Goal: Transaction & Acquisition: Purchase product/service

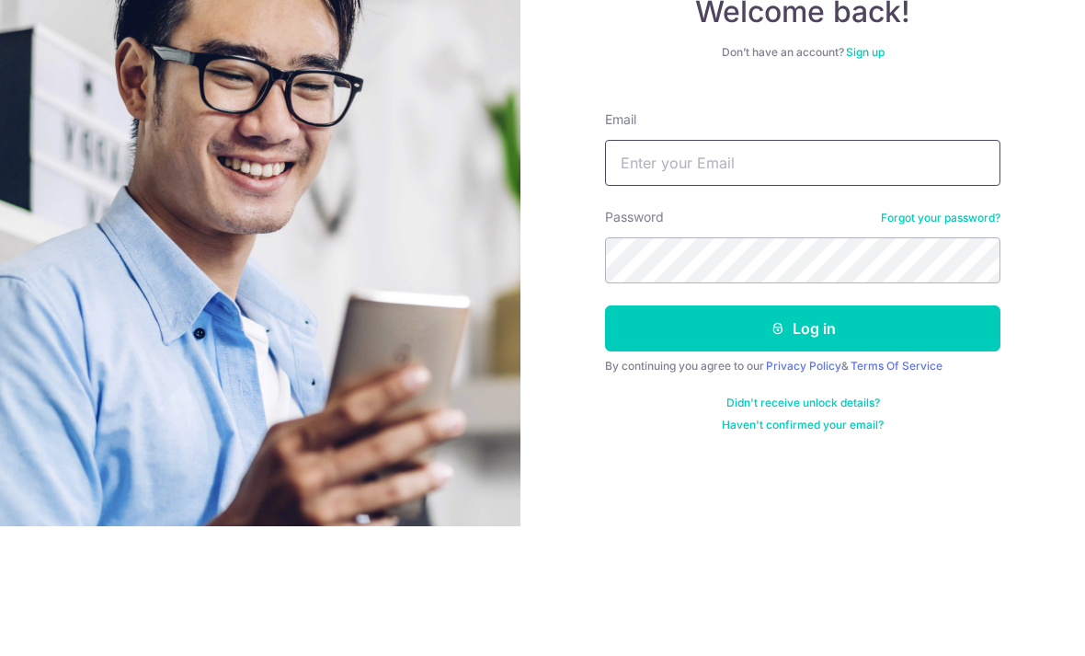
type input "[EMAIL_ADDRESS][DOMAIN_NAME]"
click at [803, 435] on button "Log in" at bounding box center [803, 458] width 396 height 46
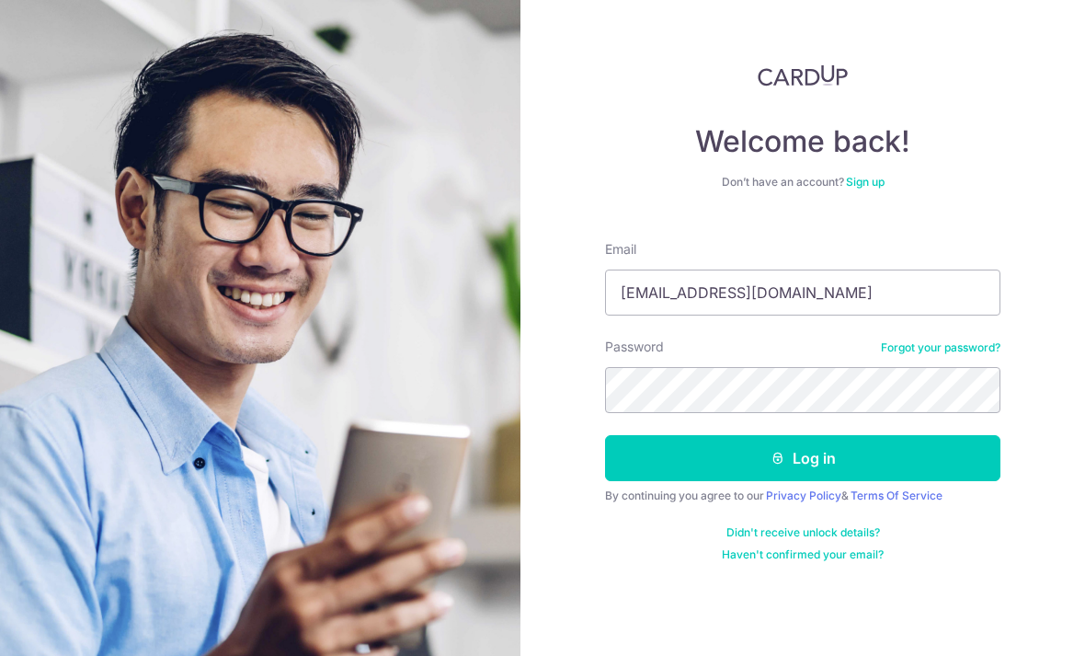
click at [835, 435] on button "Log in" at bounding box center [803, 458] width 396 height 46
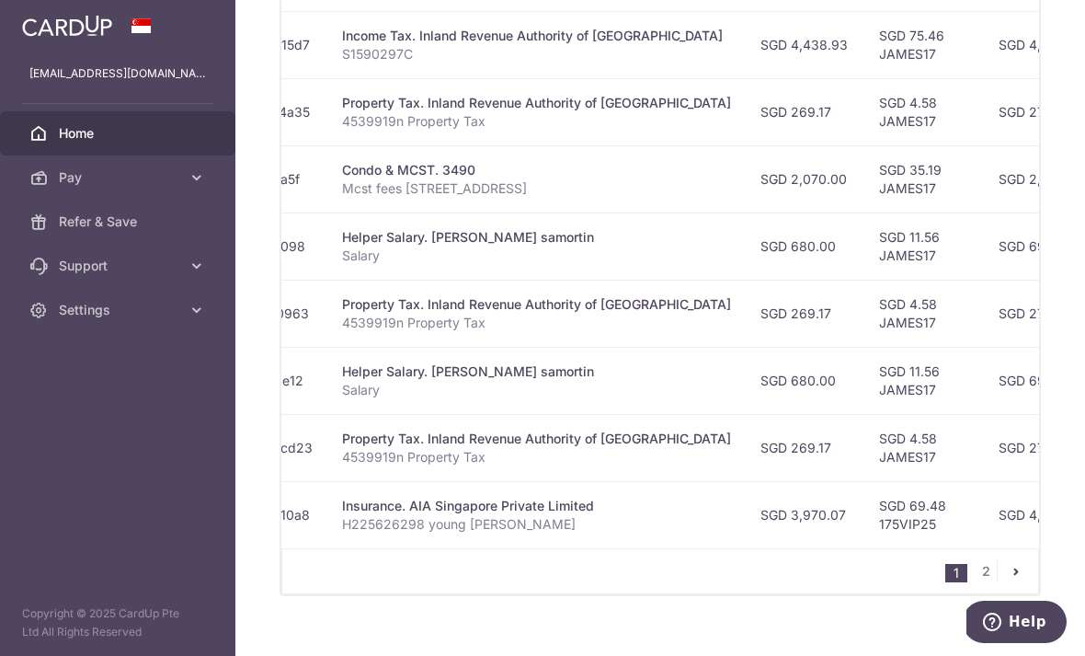
scroll to position [782, 0]
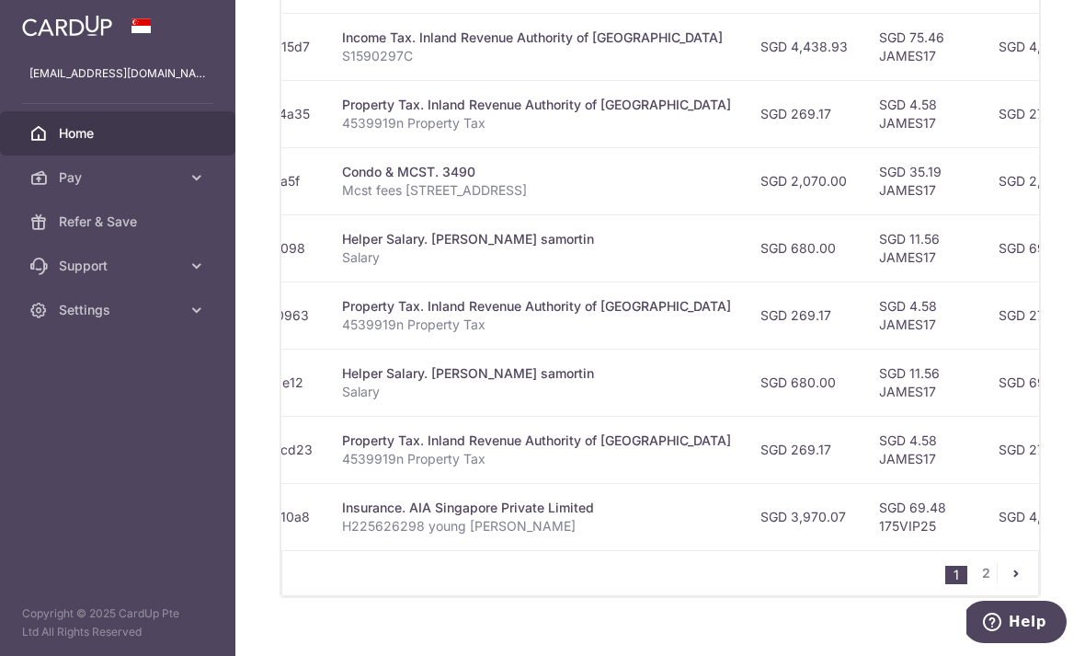
click at [979, 584] on link "2" at bounding box center [986, 573] width 22 height 22
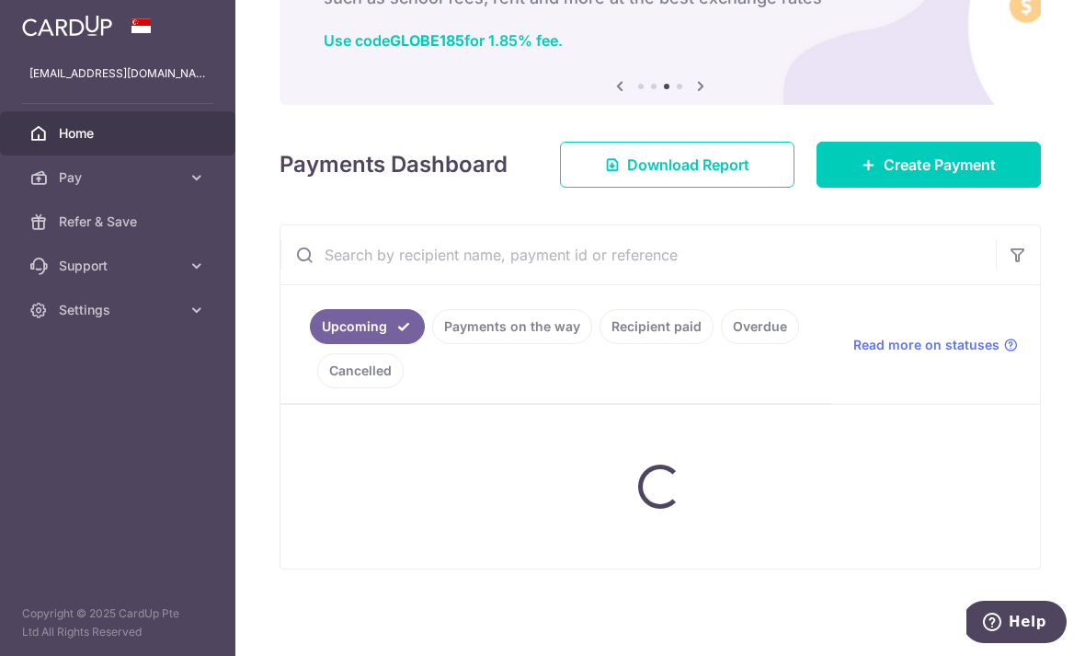
scroll to position [117, 0]
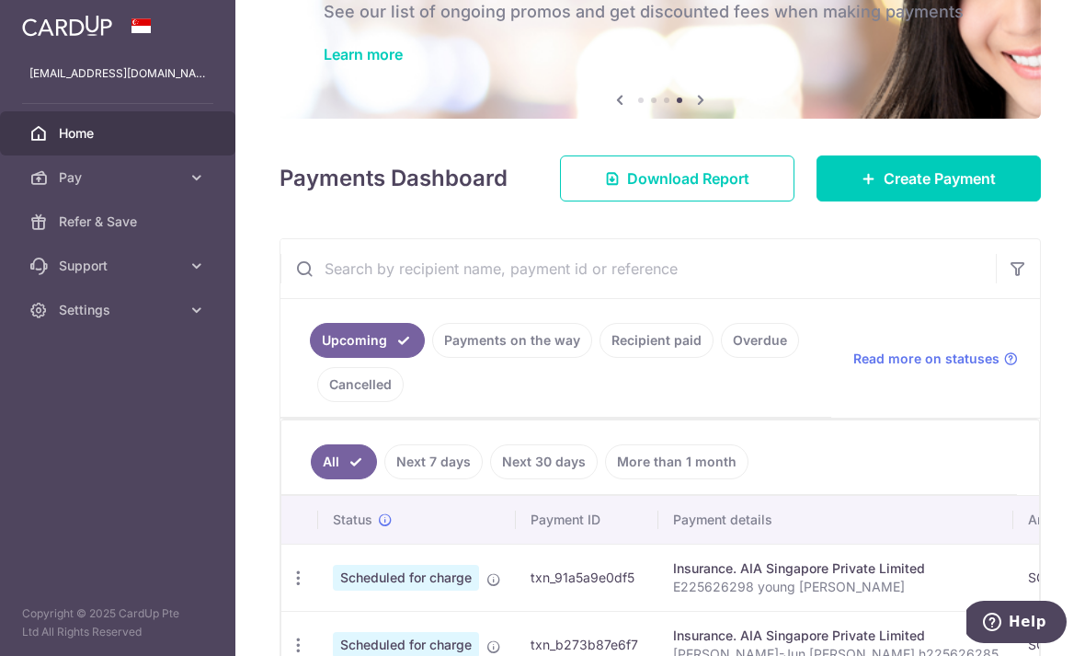
click at [600, 358] on link "Recipient paid" at bounding box center [657, 340] width 114 height 35
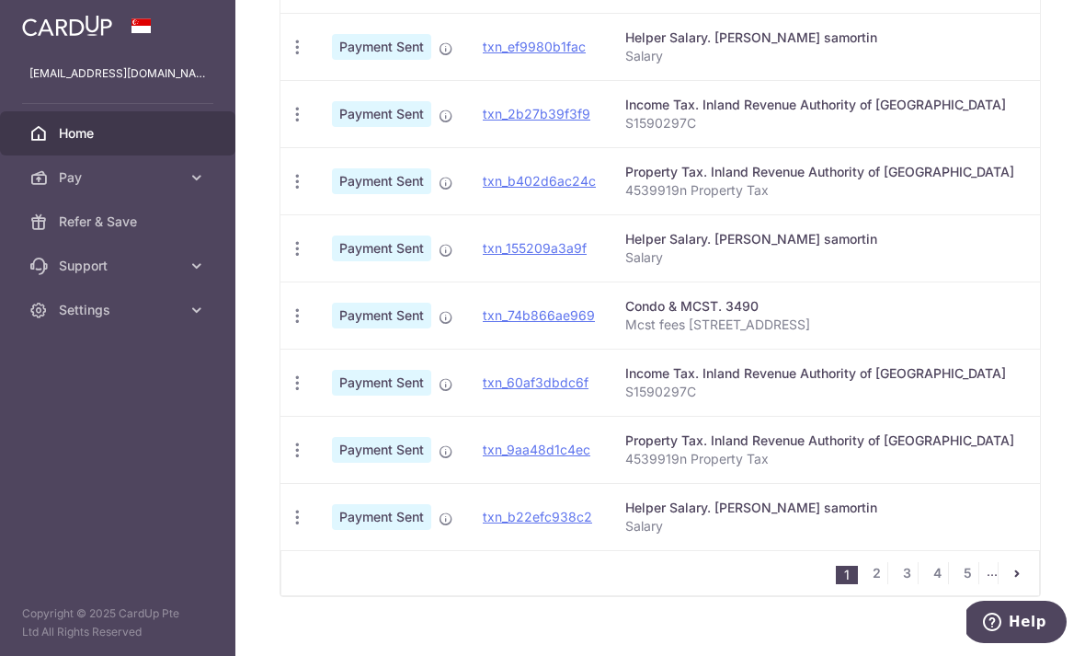
scroll to position [704, 0]
click at [884, 585] on link "2" at bounding box center [877, 574] width 22 height 22
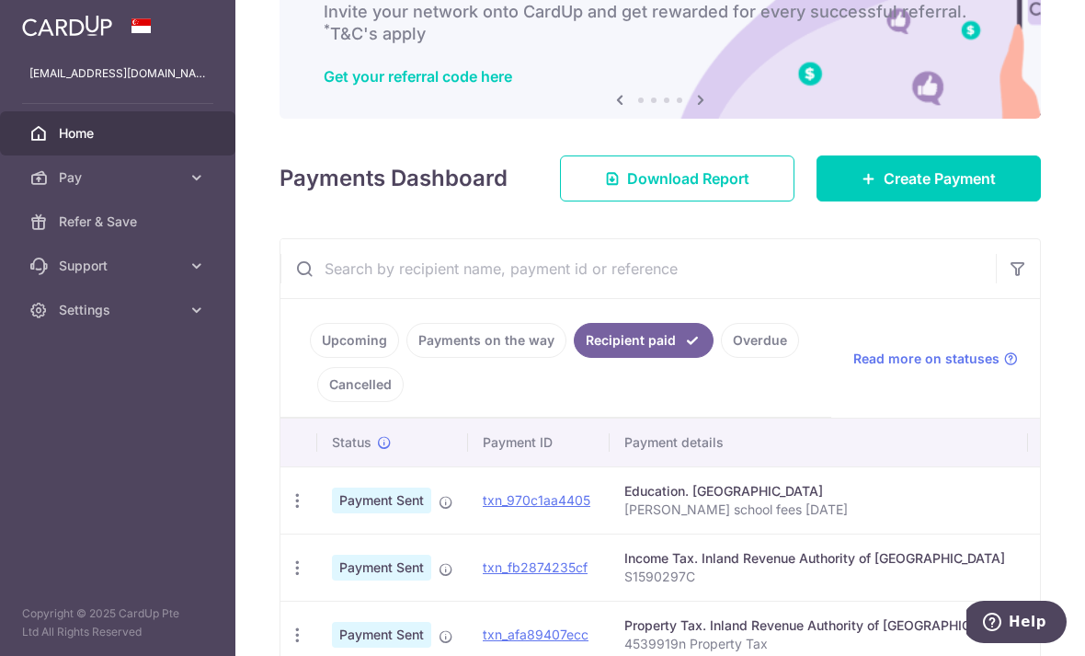
click at [288, 511] on icon "button" at bounding box center [297, 500] width 19 height 19
click at [312, 532] on div at bounding box center [542, 328] width 1085 height 656
click at [483, 508] on link "txn_970c1aa4405" at bounding box center [537, 500] width 108 height 16
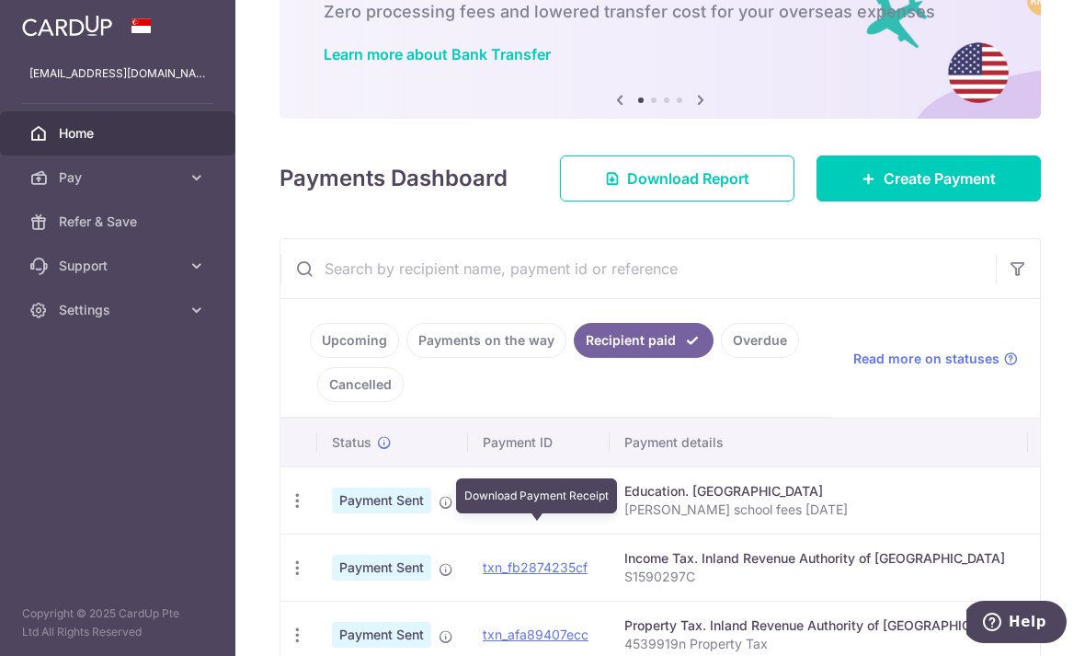
scroll to position [0, 0]
click at [961, 189] on span "Create Payment" at bounding box center [940, 178] width 112 height 22
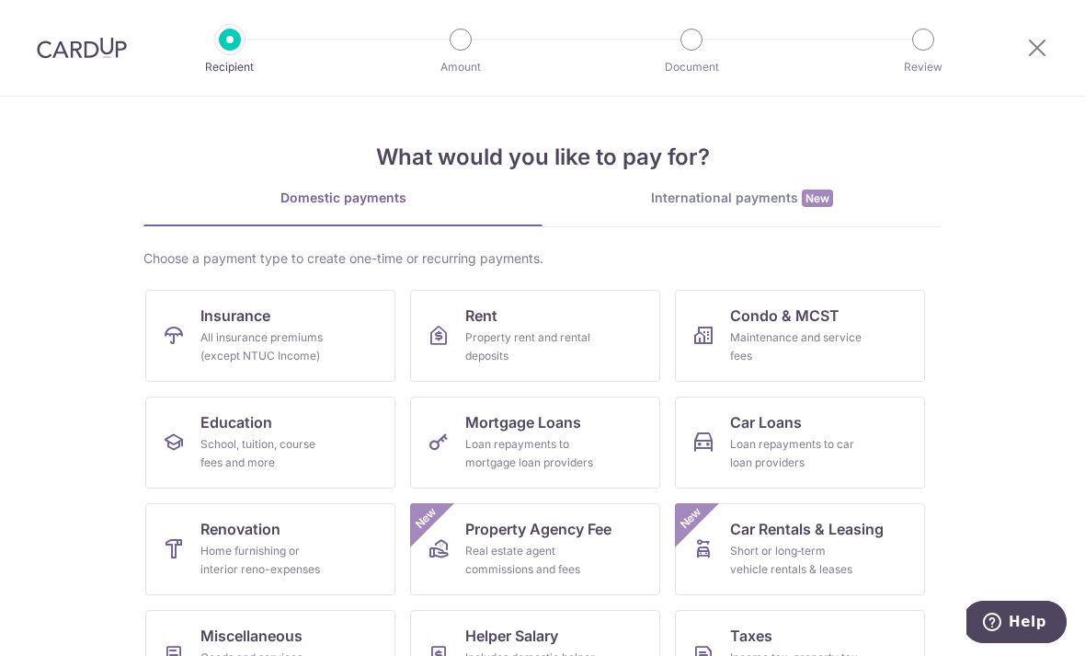
click at [279, 446] on div "School, tuition, course fees and more" at bounding box center [267, 453] width 132 height 37
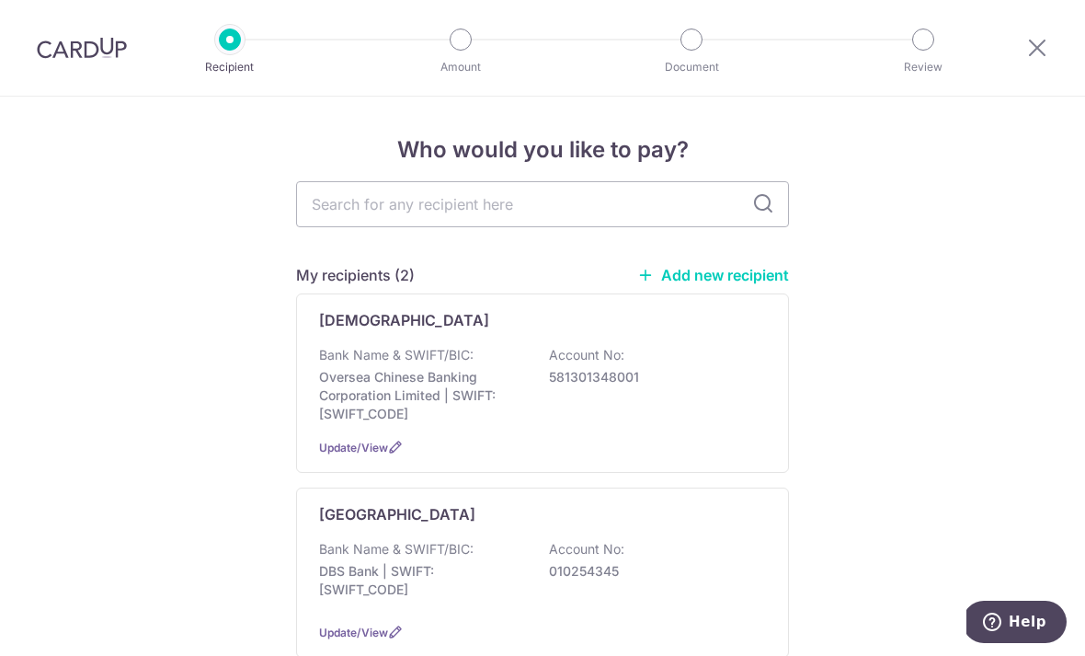
click at [489, 592] on p "DBS Bank | SWIFT: DBSSSGSGXXX" at bounding box center [422, 580] width 206 height 37
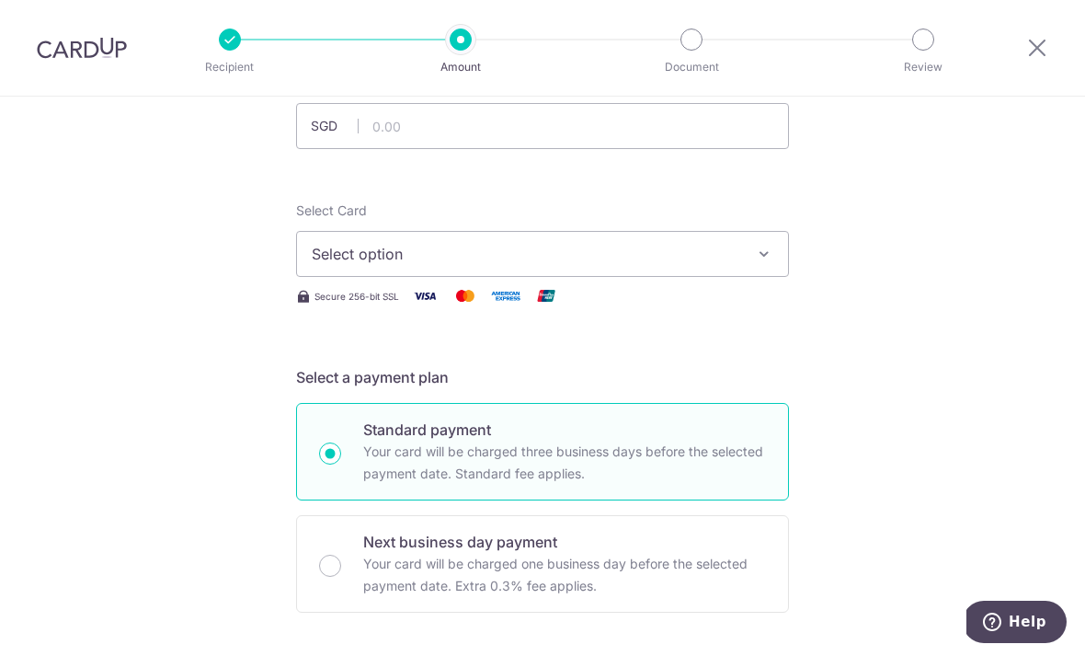
scroll to position [146, 0]
click at [660, 135] on input "text" at bounding box center [542, 124] width 493 height 46
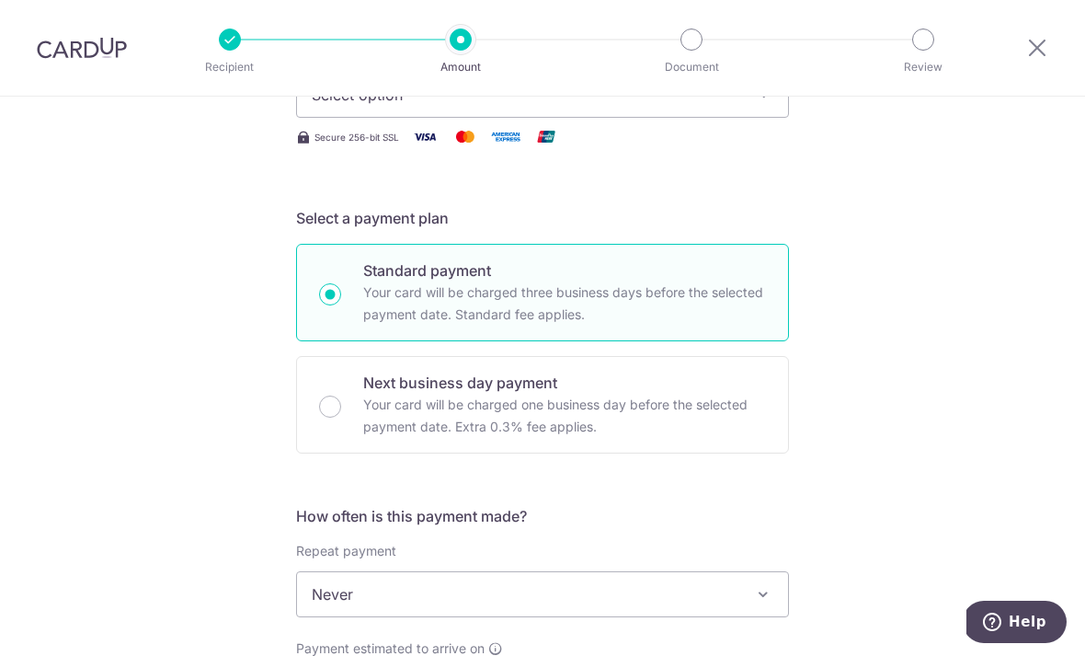
click at [638, 106] on span "Select option" at bounding box center [526, 95] width 429 height 22
type input "100.00"
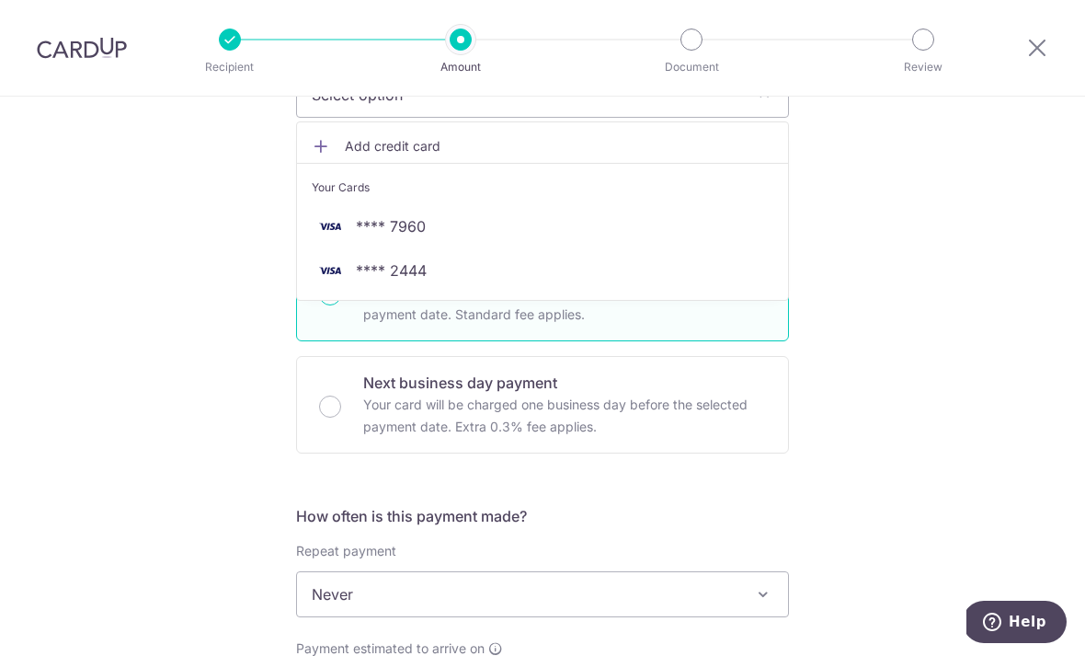
scroll to position [286, 0]
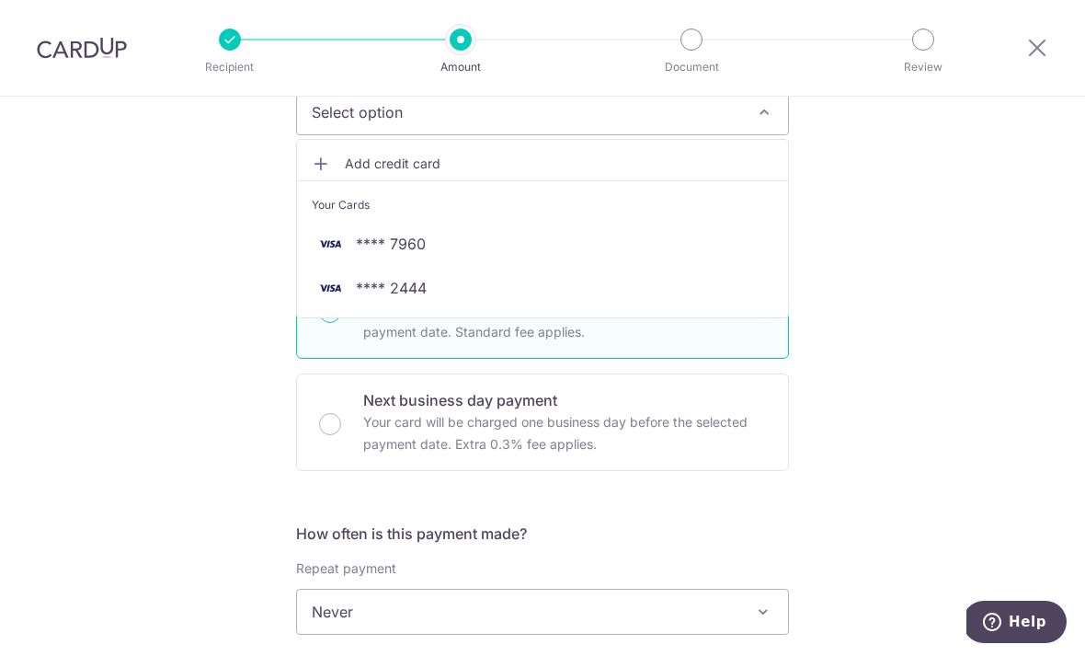
click at [444, 263] on link "**** 7960" at bounding box center [542, 244] width 491 height 44
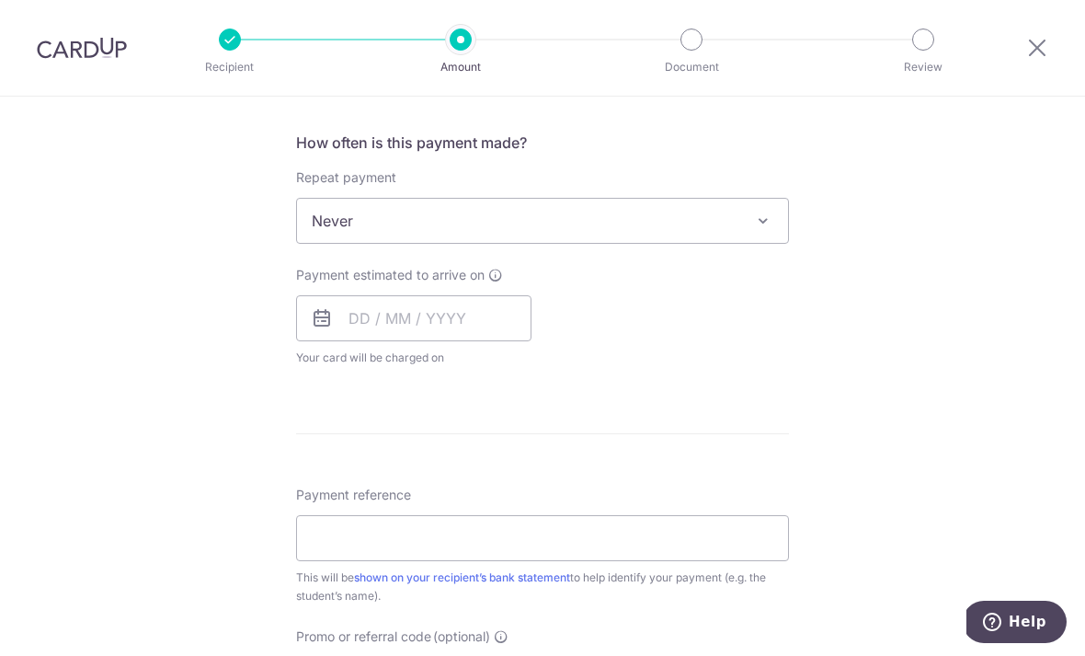
scroll to position [679, 0]
click at [377, 327] on input "text" at bounding box center [413, 316] width 235 height 46
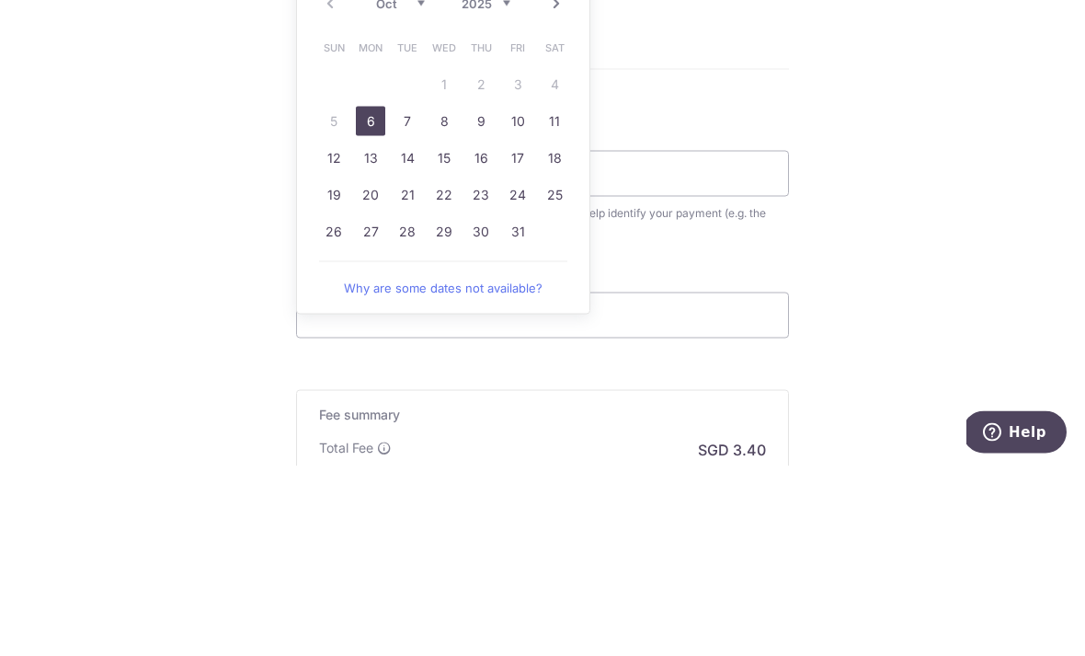
scroll to position [855, 0]
click at [528, 293] on link "10" at bounding box center [517, 307] width 29 height 29
type input "10/10/2025"
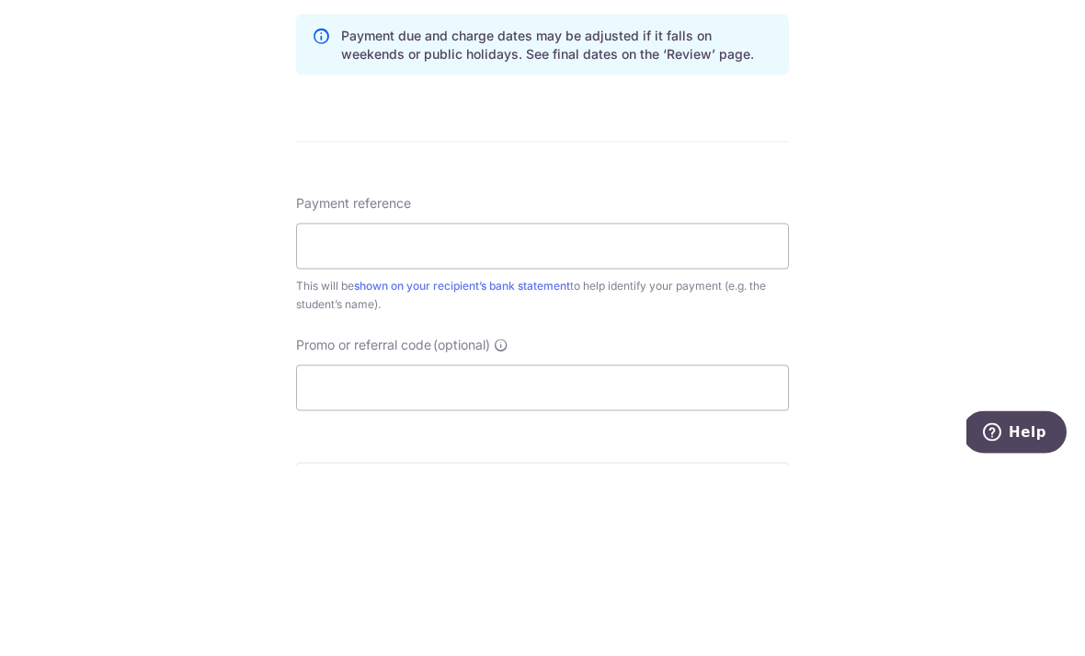
scroll to position [59, 0]
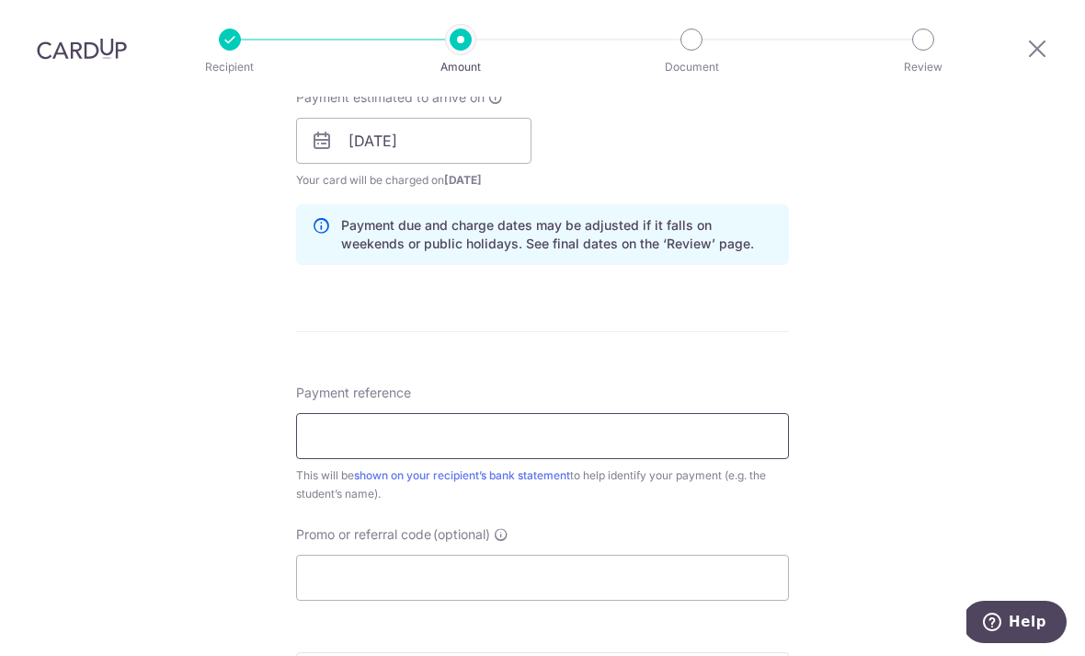
click at [719, 413] on input "Payment reference" at bounding box center [542, 436] width 493 height 46
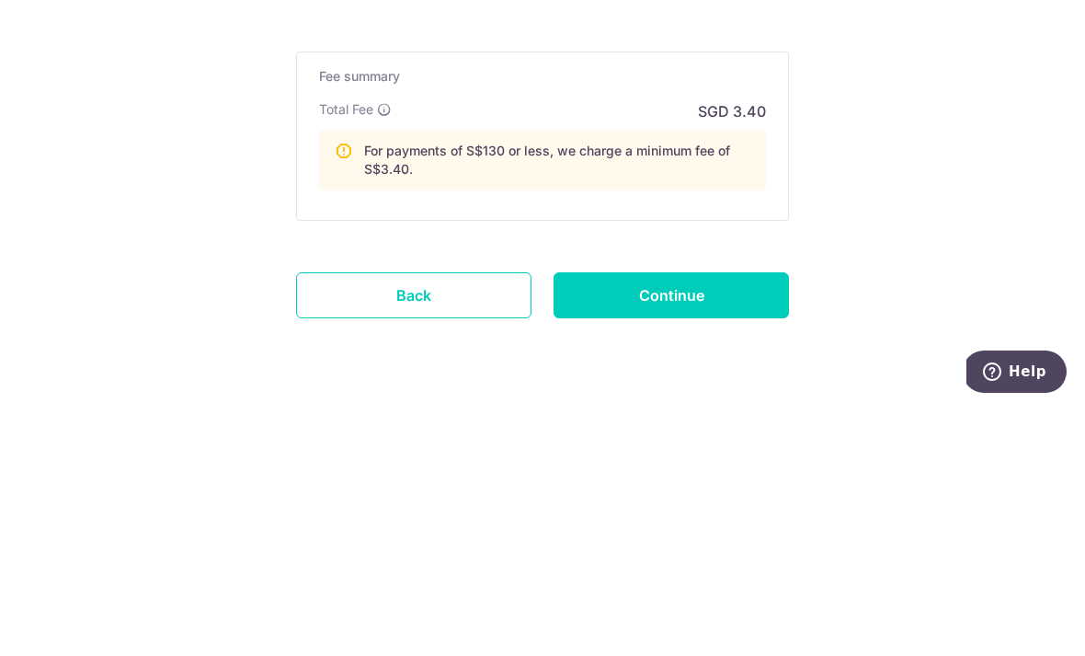
scroll to position [1204, 0]
type input "B"
click at [691, 523] on input "Continue" at bounding box center [671, 546] width 235 height 46
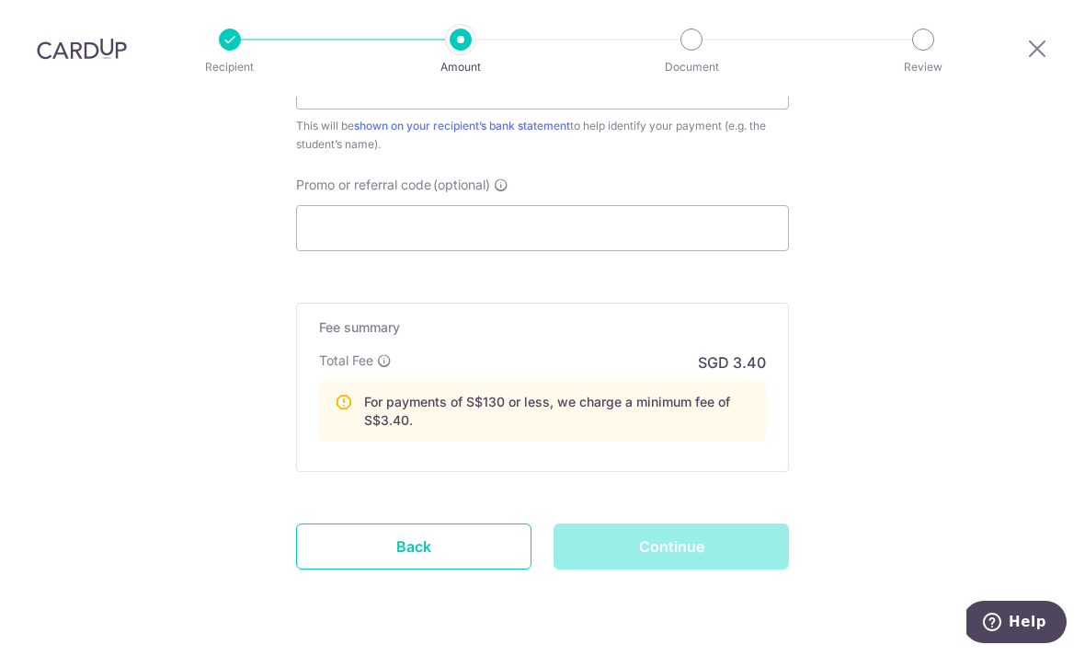
click at [703, 523] on div "Continue" at bounding box center [672, 546] width 258 height 46
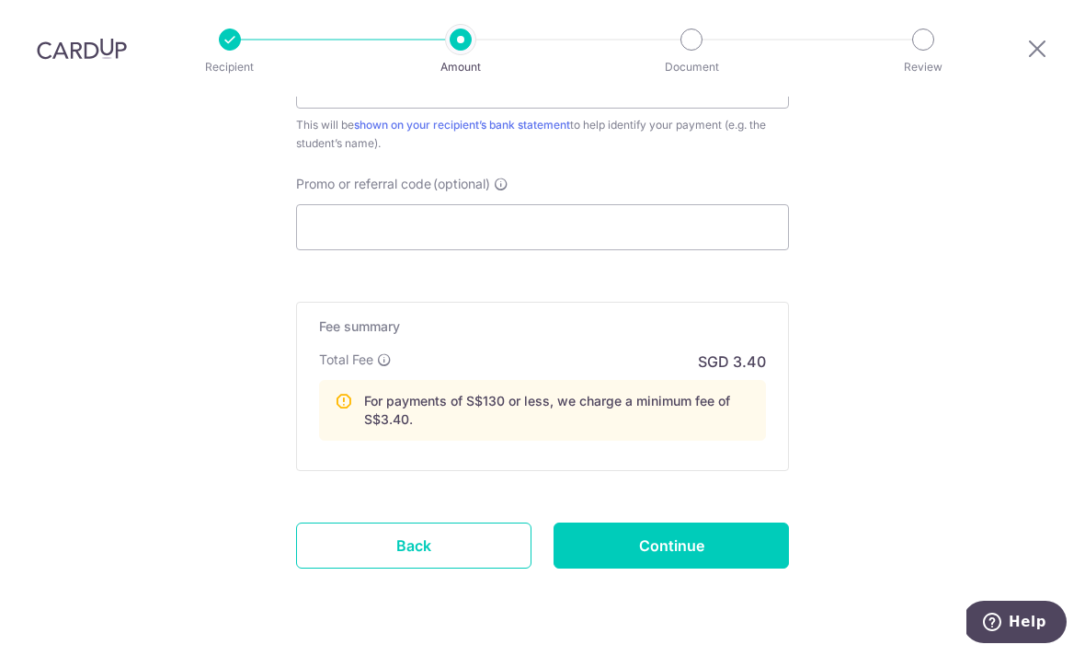
scroll to position [1204, 0]
click at [411, 523] on link "Back" at bounding box center [413, 546] width 235 height 46
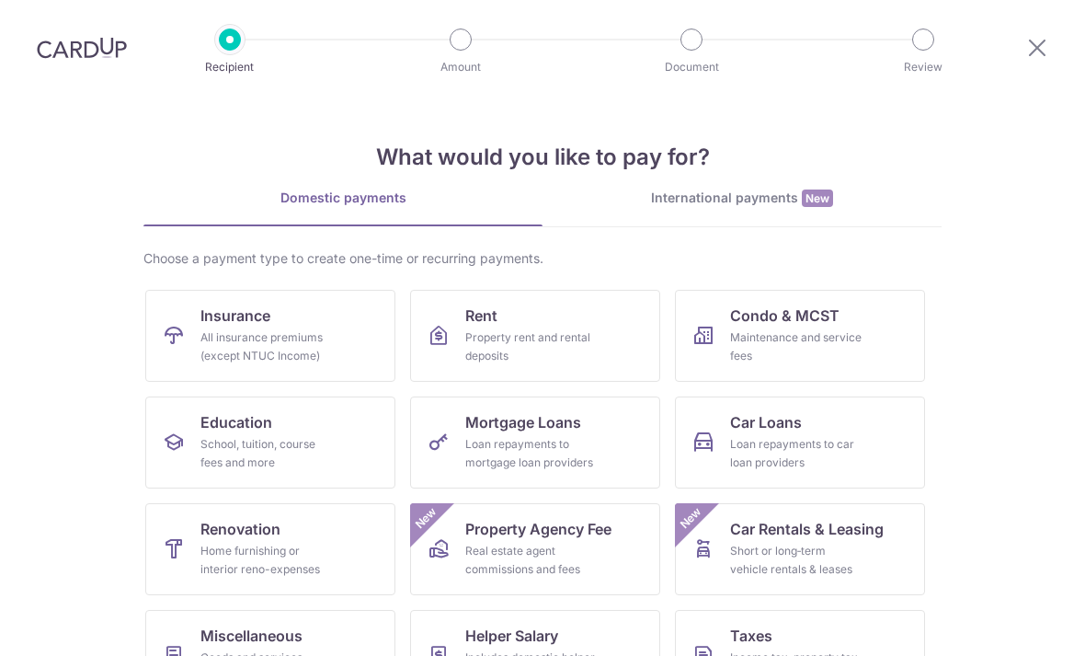
click at [748, 202] on div "International payments New" at bounding box center [742, 198] width 399 height 19
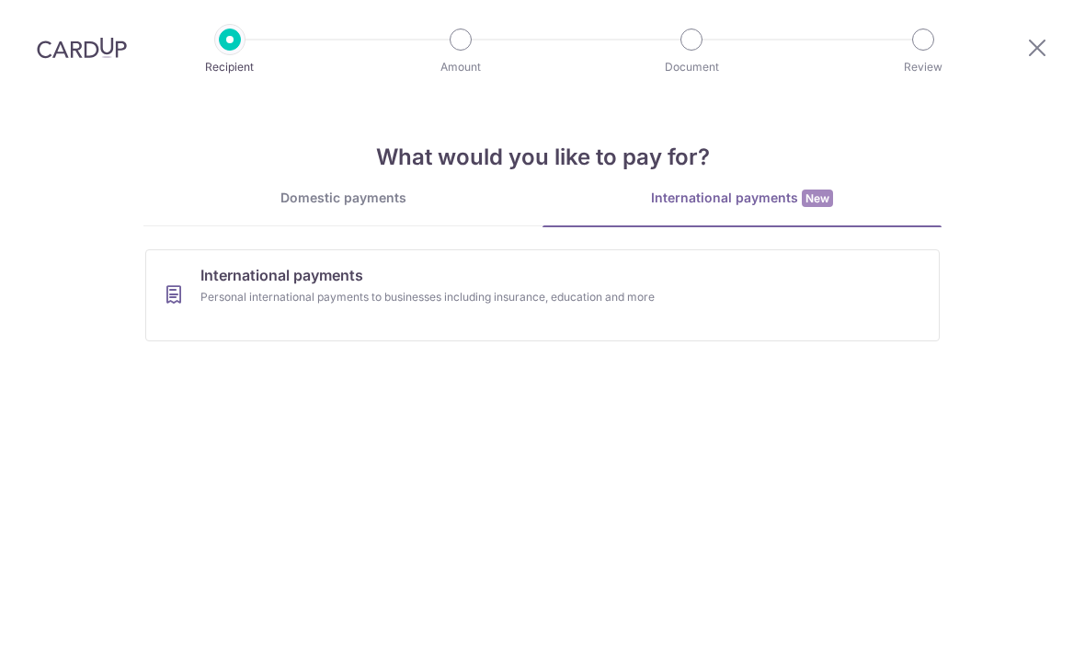
click at [396, 194] on div "Domestic payments" at bounding box center [342, 198] width 399 height 18
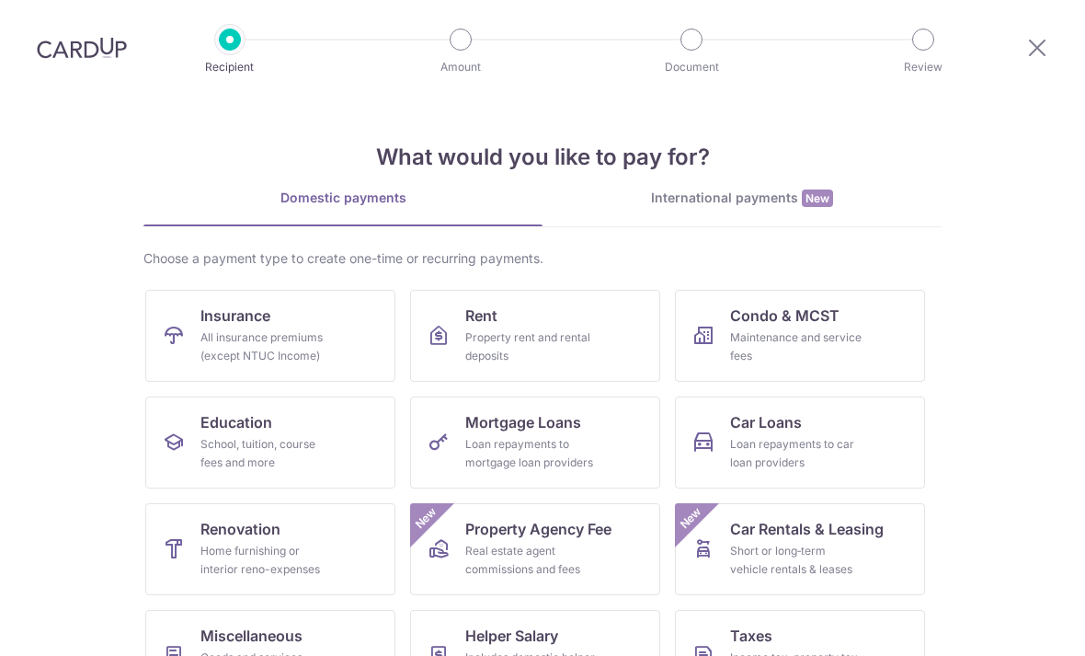
click at [791, 192] on div "International payments New" at bounding box center [742, 198] width 399 height 19
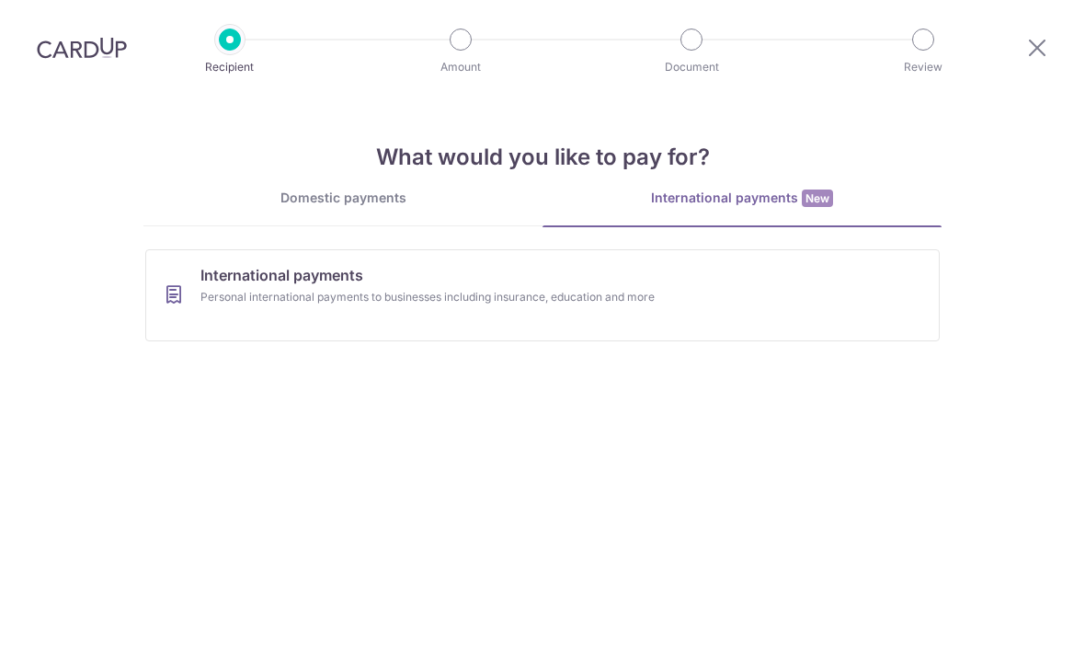
click at [338, 299] on div "Personal international payments to businesses including insurance, education an…" at bounding box center [519, 297] width 636 height 18
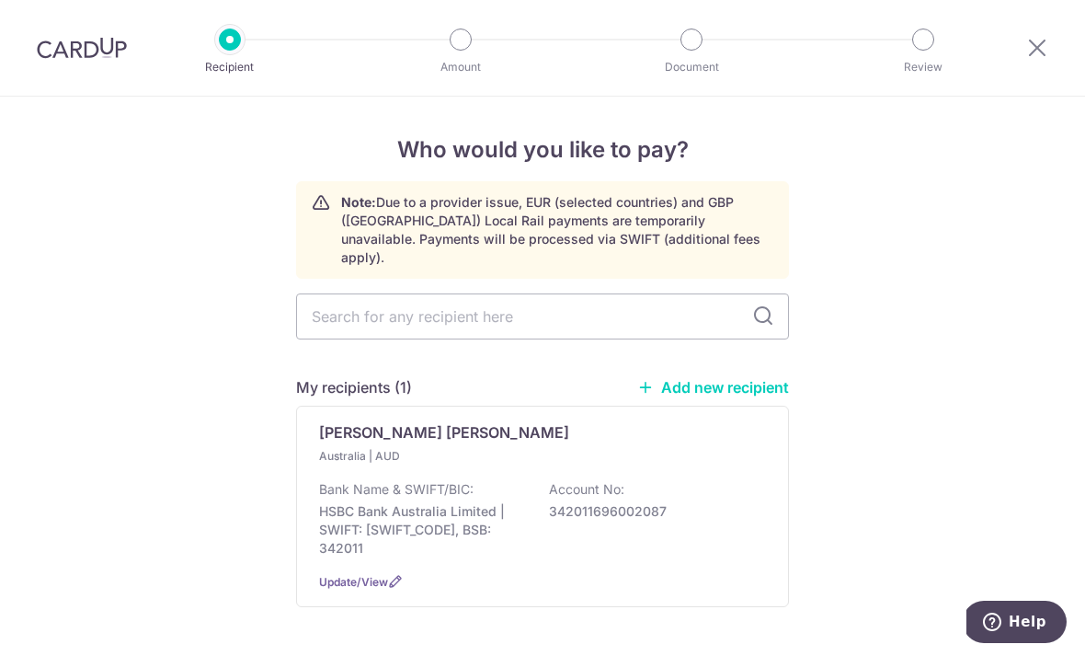
click at [1034, 44] on icon at bounding box center [1038, 47] width 22 height 23
